Goal: Task Accomplishment & Management: Use online tool/utility

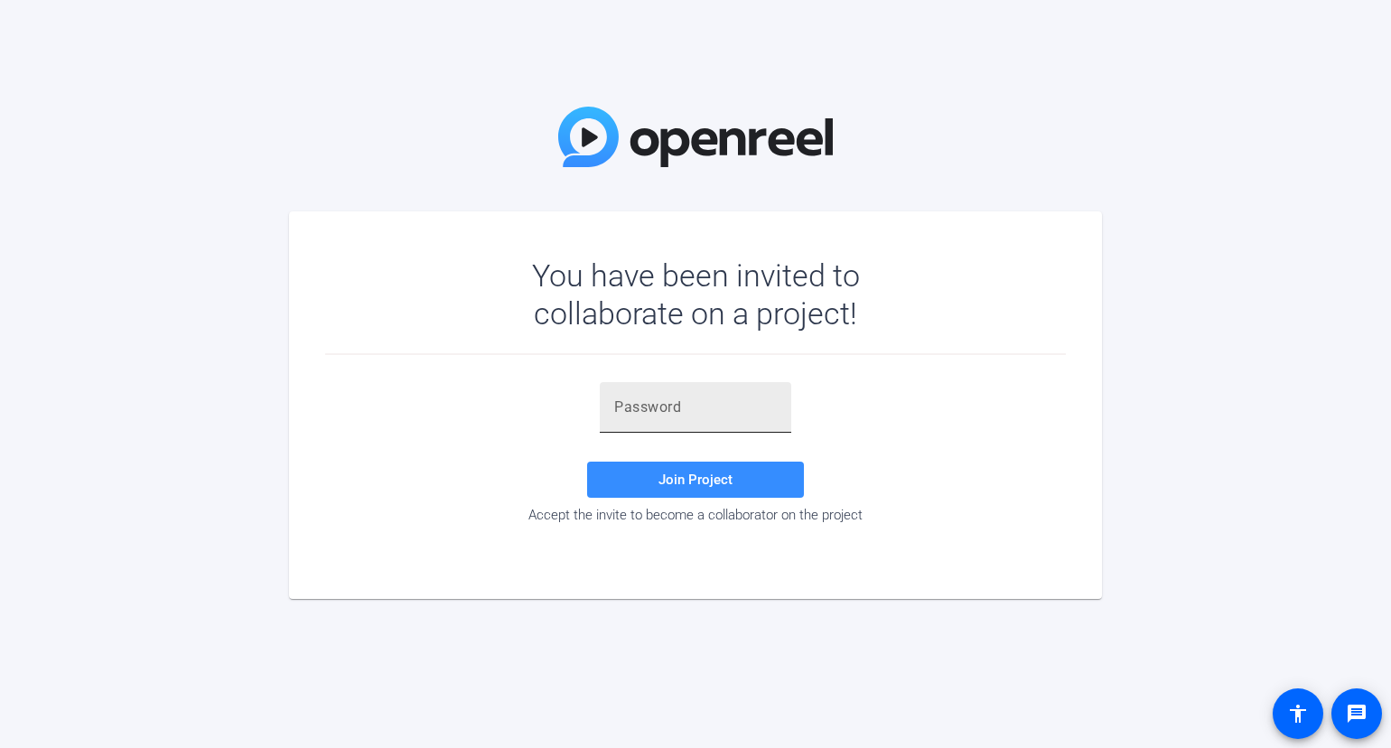
click at [689, 402] on input "text" at bounding box center [695, 407] width 163 height 22
paste input "]F~OU+"
type input "]F~OU+"
click at [718, 478] on span "Join Project" at bounding box center [695, 479] width 74 height 16
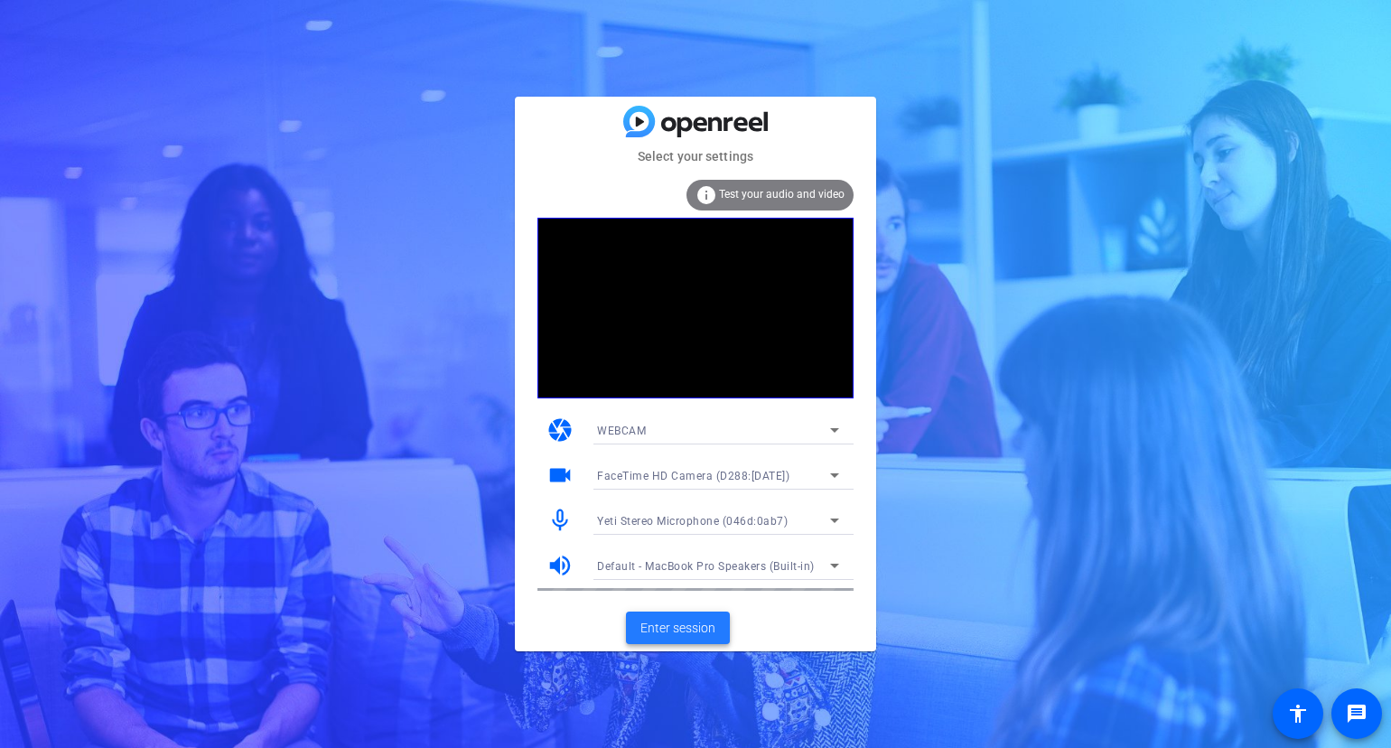
click at [683, 619] on span "Enter session" at bounding box center [677, 628] width 75 height 19
